Goal: Navigation & Orientation: Go to known website

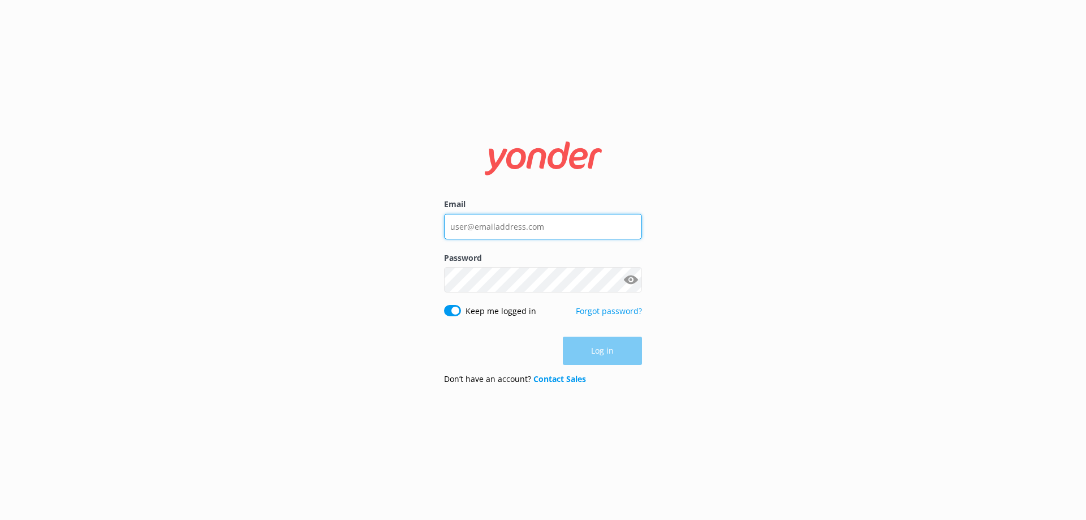
click at [502, 227] on input "Email" at bounding box center [543, 226] width 198 height 25
type input "[EMAIL_ADDRESS][DOMAIN_NAME]"
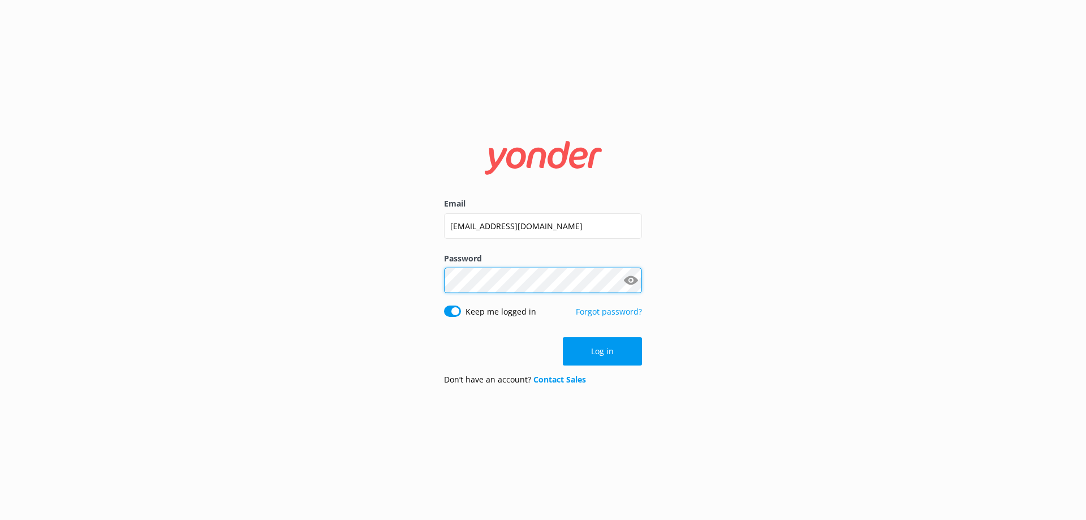
click button "Log in" at bounding box center [602, 351] width 79 height 28
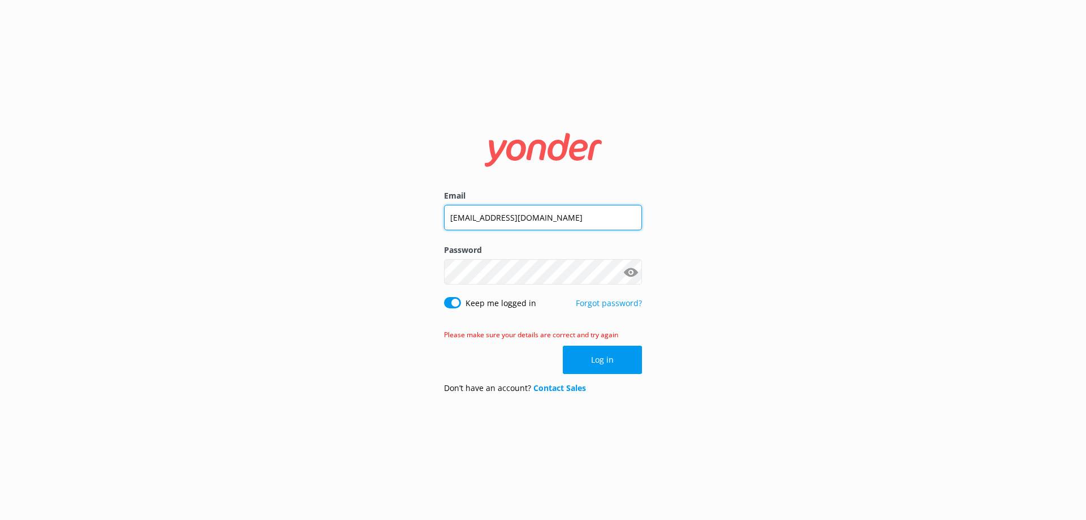
drag, startPoint x: 603, startPoint y: 223, endPoint x: 390, endPoint y: 244, distance: 214.2
click at [390, 244] on div "Email [EMAIL_ADDRESS][DOMAIN_NAME] Password Show password Keep me logged in For…" at bounding box center [543, 260] width 1086 height 520
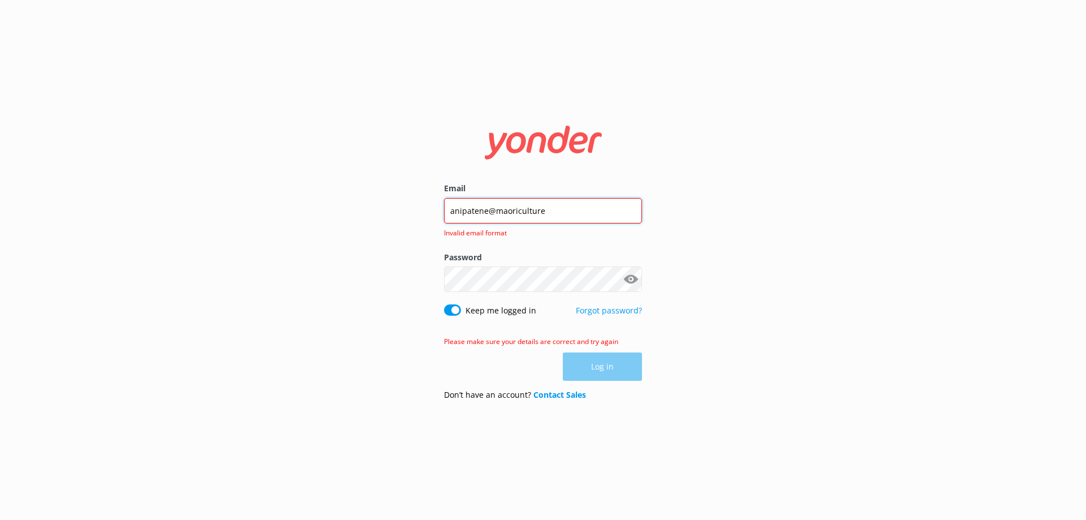
type input "[EMAIL_ADDRESS][DOMAIN_NAME]"
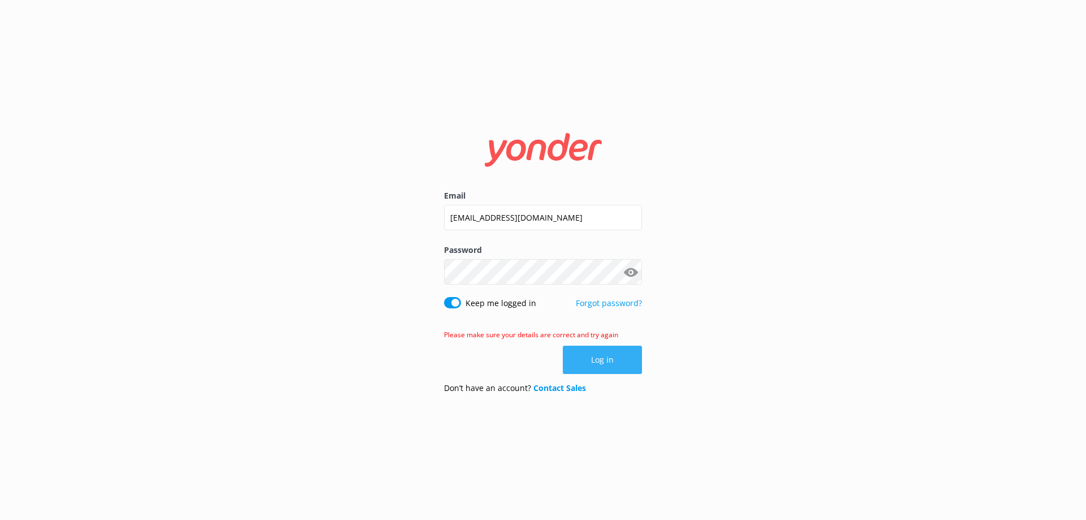
click at [597, 371] on button "Log in" at bounding box center [602, 360] width 79 height 28
